Goal: Find specific page/section: Find specific page/section

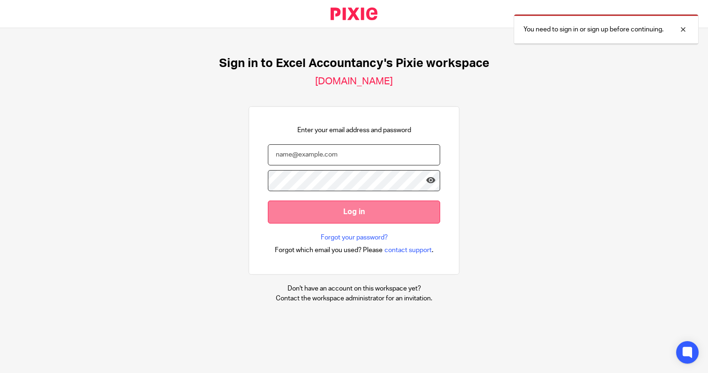
type input "l.whitehill@excelaccountancy.com"
click at [308, 209] on input "Log in" at bounding box center [354, 211] width 172 height 23
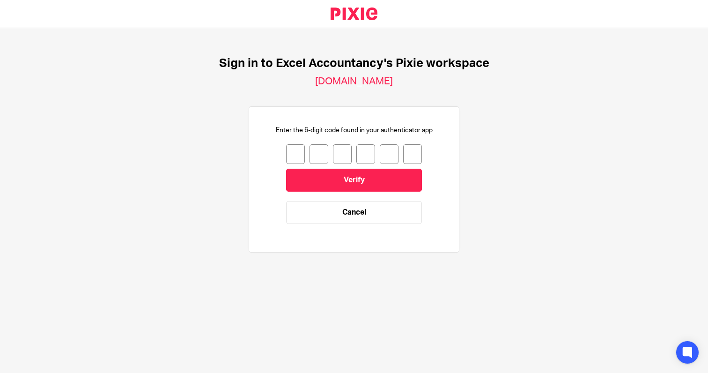
click at [287, 150] on input "number" at bounding box center [295, 154] width 19 height 20
click at [288, 158] on input "number" at bounding box center [295, 154] width 19 height 20
type input "0"
type input "7"
type input "2"
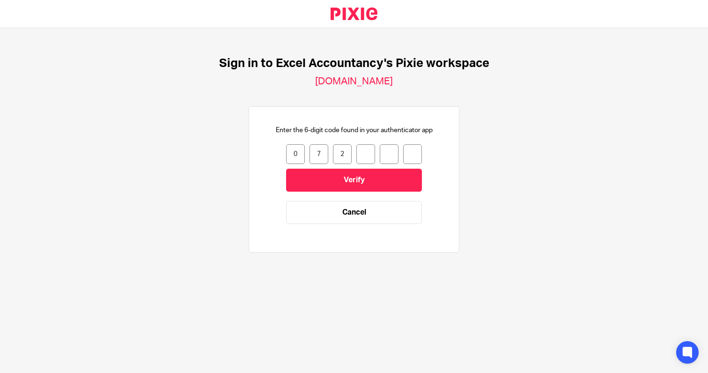
type input "8"
type input "0"
type input "6"
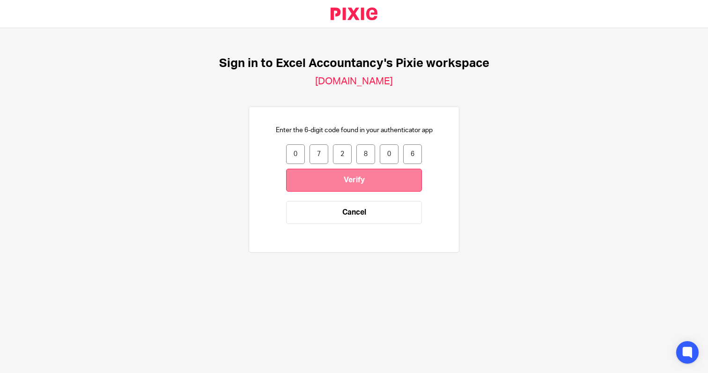
click at [325, 180] on input "Verify" at bounding box center [354, 180] width 136 height 23
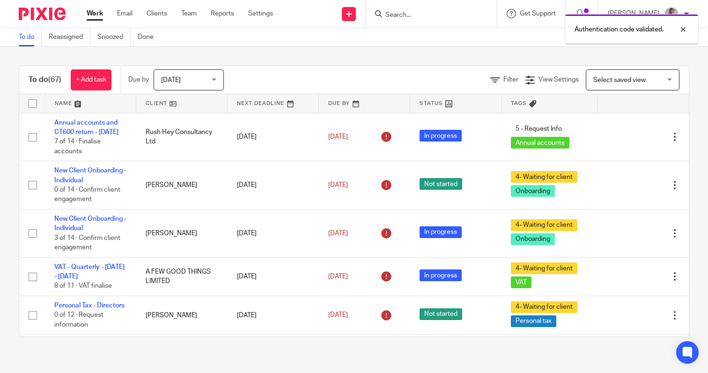
click at [276, 60] on div "To do (67) + Add task Due by Today Today Today Tomorrow This week Next week Thi…" at bounding box center [354, 201] width 708 height 309
drag, startPoint x: 276, startPoint y: 60, endPoint x: 298, endPoint y: 59, distance: 21.6
click at [283, 60] on div "To do (67) + Add task Due by Today Today Today Tomorrow This week Next week Thi…" at bounding box center [354, 201] width 708 height 309
click at [682, 28] on div at bounding box center [676, 29] width 25 height 11
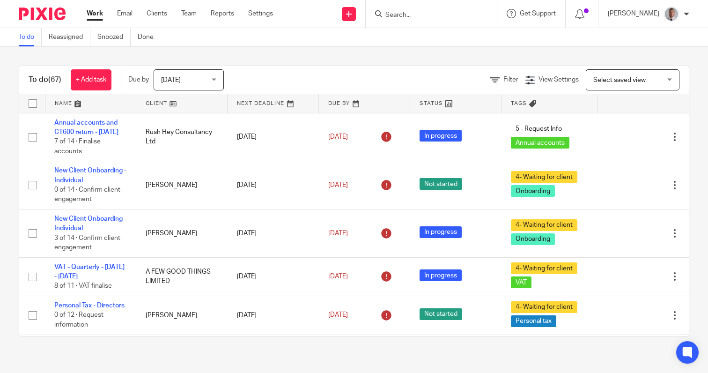
click at [454, 16] on input "Search" at bounding box center [426, 15] width 84 height 8
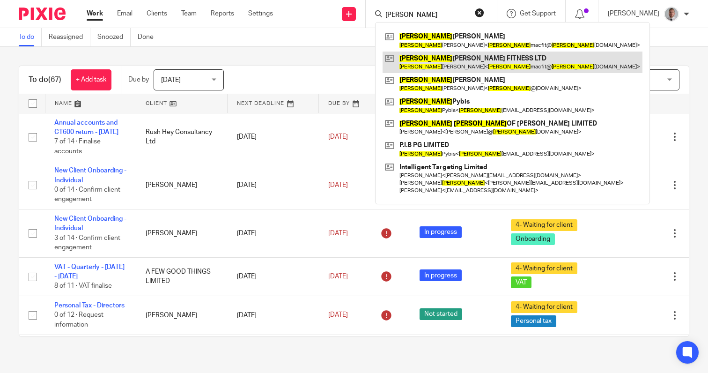
type input "james"
click at [492, 56] on link at bounding box center [513, 63] width 260 height 22
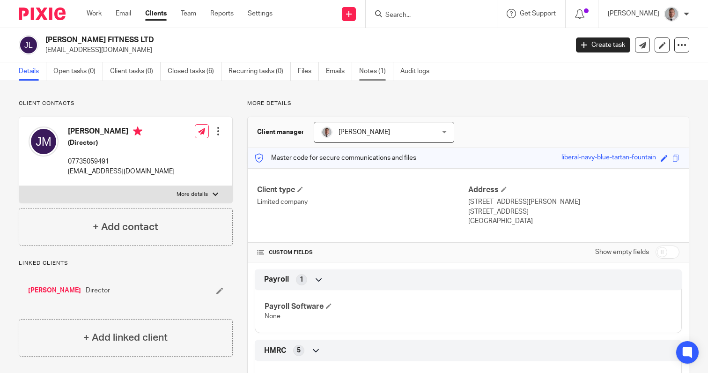
click at [379, 73] on link "Notes (1)" at bounding box center [376, 71] width 34 height 18
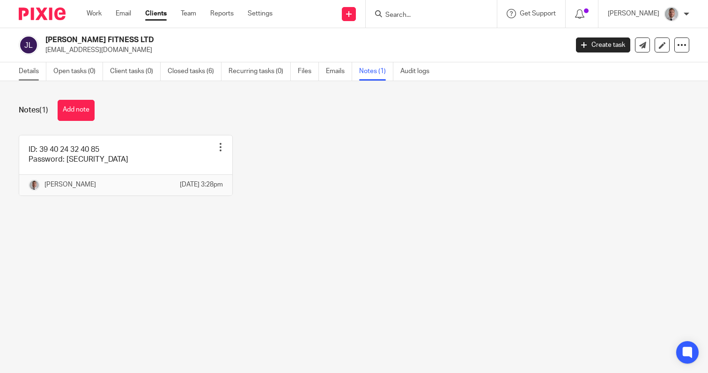
click at [32, 71] on link "Details" at bounding box center [33, 71] width 28 height 18
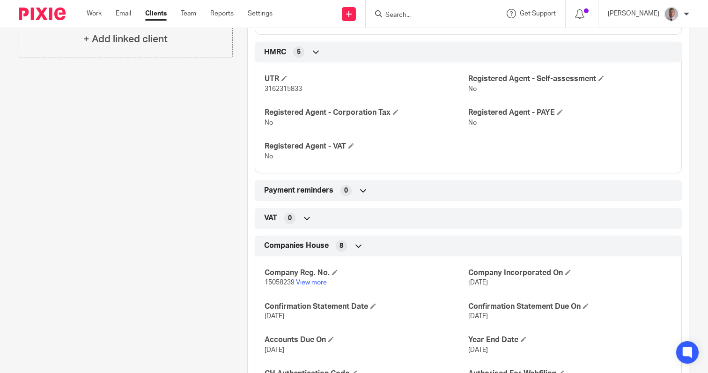
scroll to position [297, 0]
